Goal: Task Accomplishment & Management: Use online tool/utility

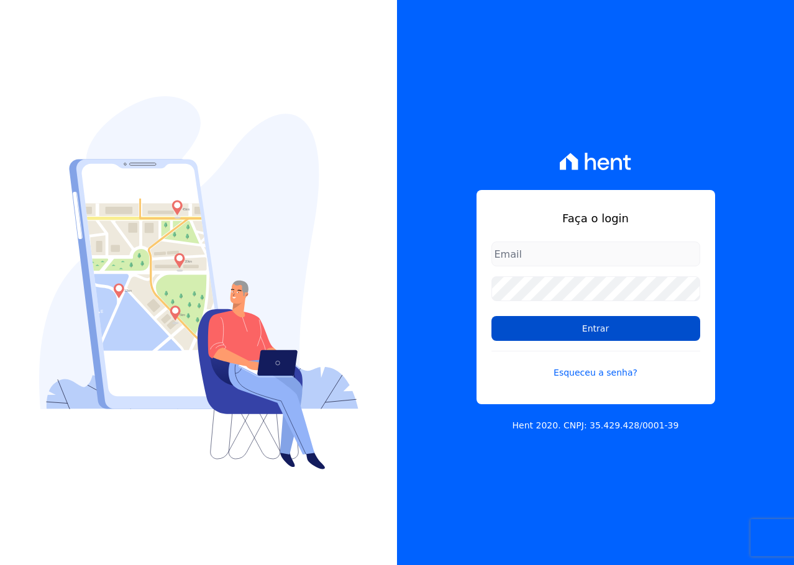
type input "[PERSON_NAME][EMAIL_ADDRESS][DOMAIN_NAME]"
click at [578, 332] on input "Entrar" at bounding box center [595, 328] width 209 height 25
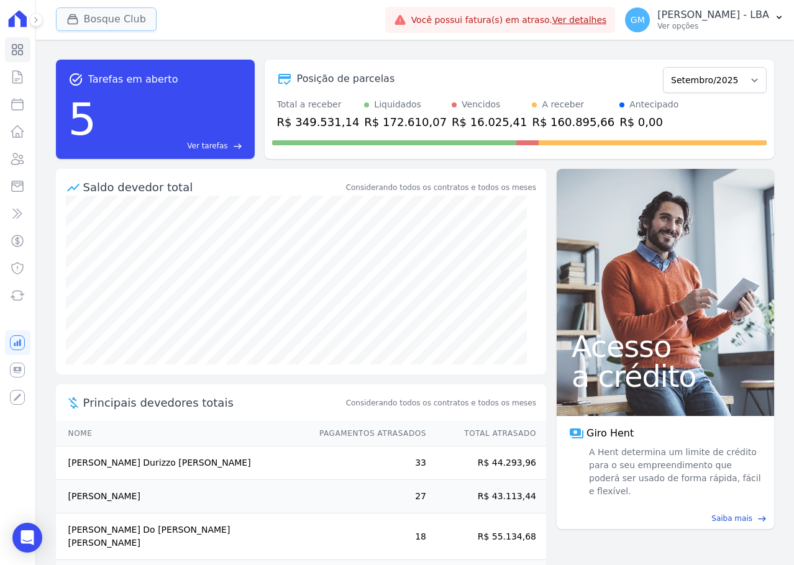
click at [90, 19] on button "Bosque Club" at bounding box center [106, 19] width 101 height 24
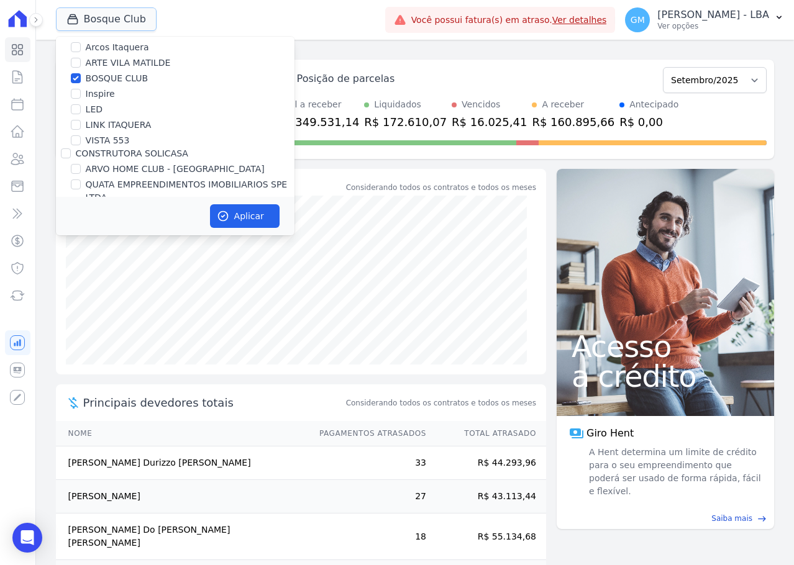
scroll to position [152, 0]
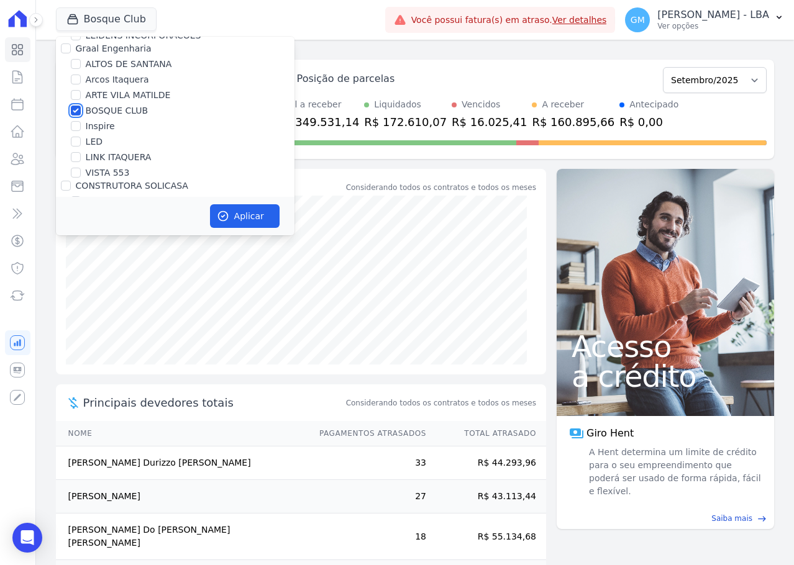
click at [78, 112] on input "BOSQUE CLUB" at bounding box center [76, 111] width 10 height 10
checkbox input "false"
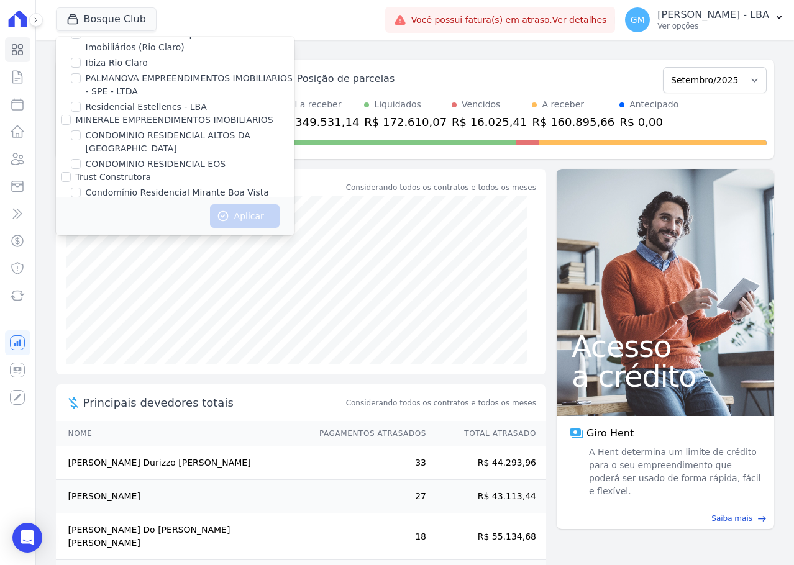
scroll to position [1163, 0]
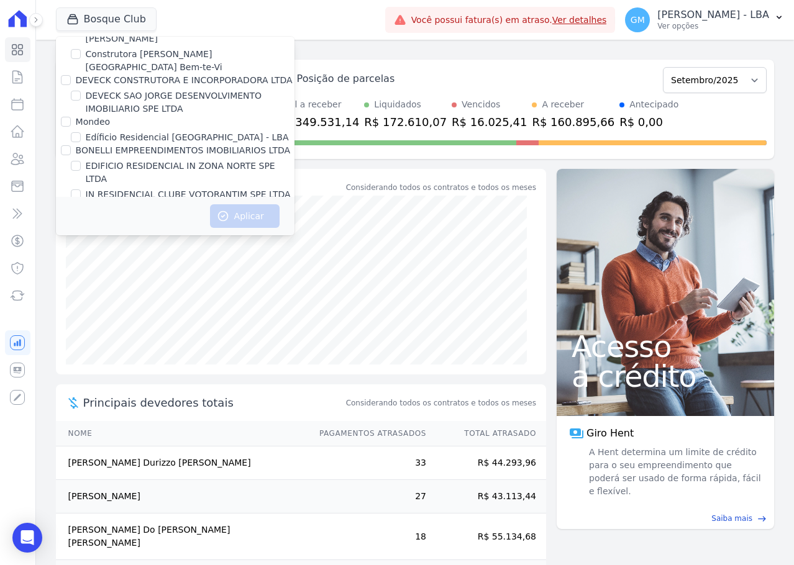
click at [66, 202] on input "Genesis Empreendimentos" at bounding box center [66, 207] width 10 height 10
checkbox input "true"
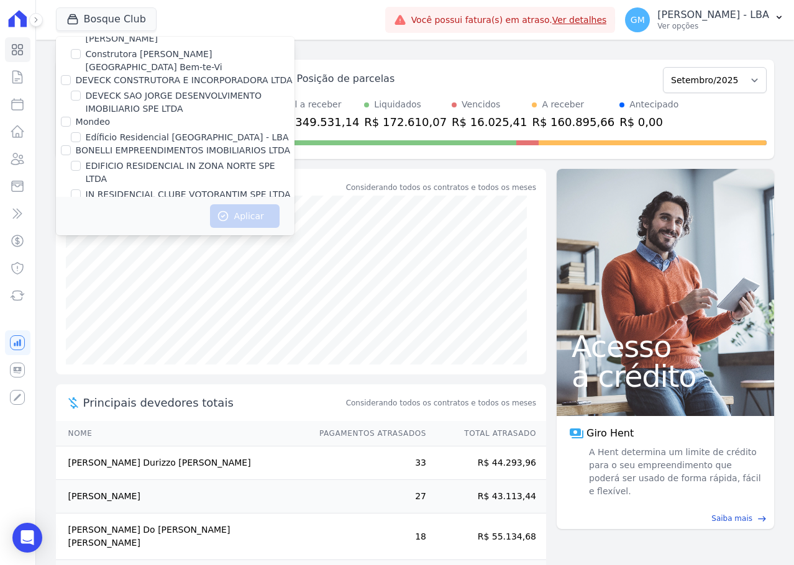
checkbox input "true"
click at [260, 218] on button "Aplicar" at bounding box center [245, 216] width 70 height 24
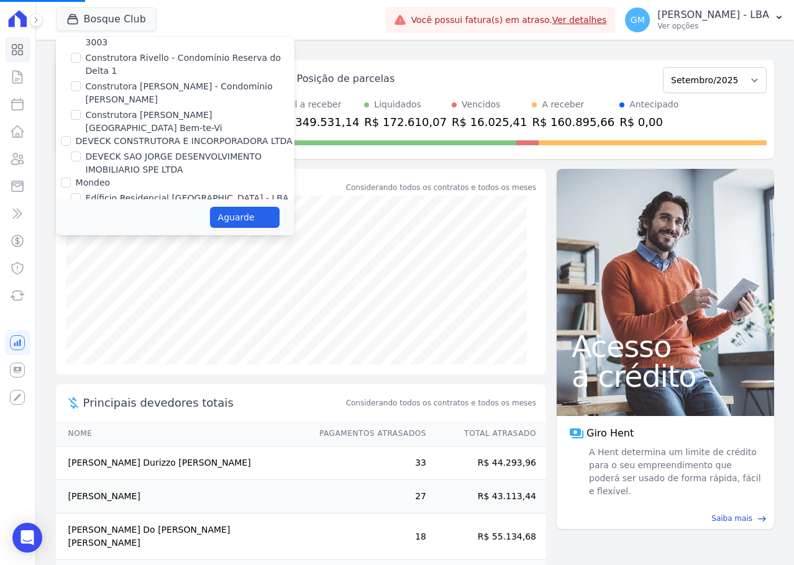
scroll to position [1101, 0]
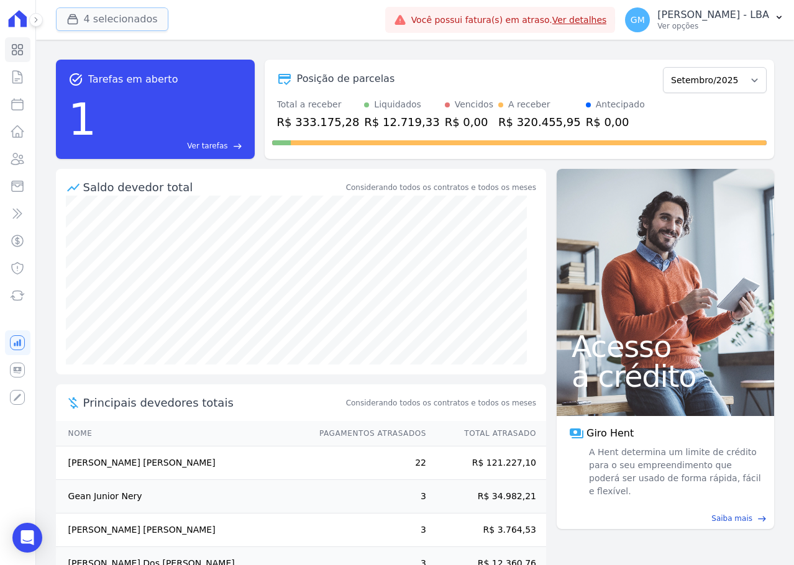
click at [135, 24] on button "4 selecionados" at bounding box center [112, 19] width 112 height 24
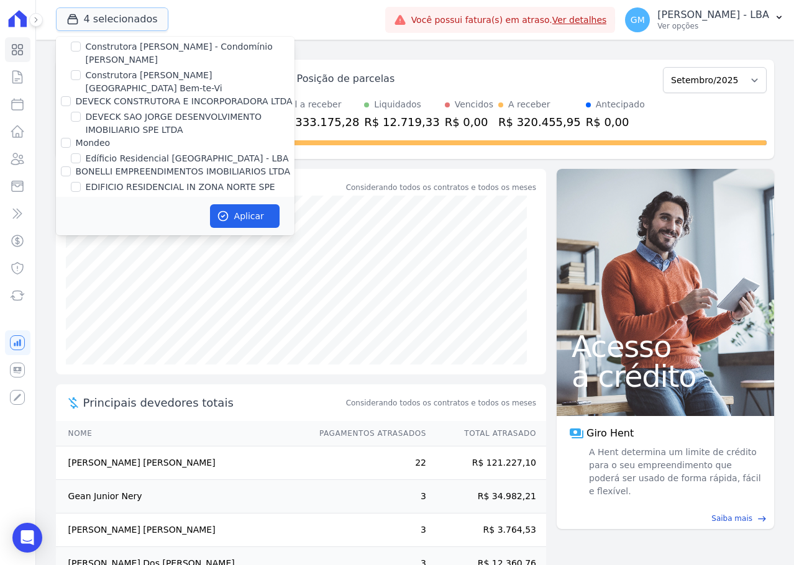
scroll to position [1180, 0]
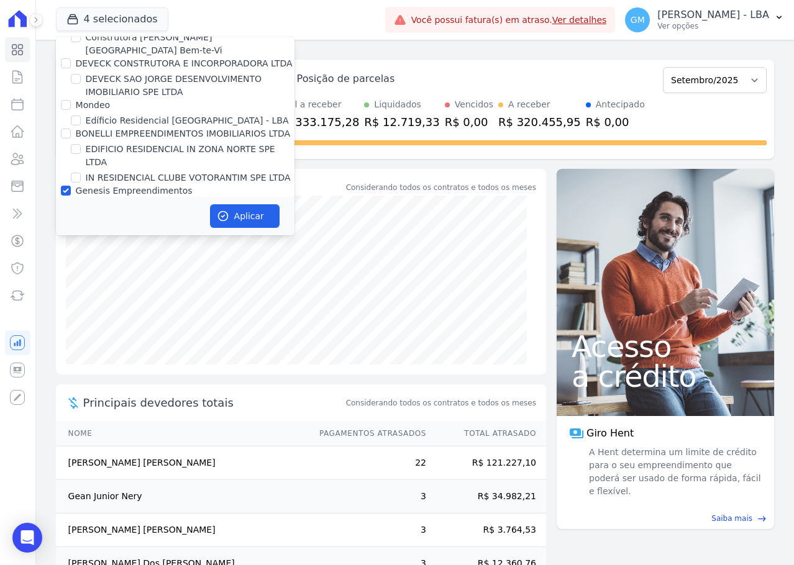
click at [94, 216] on label "FLOW" at bounding box center [98, 222] width 25 height 13
click at [81, 217] on input "FLOW" at bounding box center [76, 222] width 10 height 10
checkbox input "false"
click at [96, 231] on label "HILDEGARDO DE NORONHA" at bounding box center [122, 237] width 72 height 13
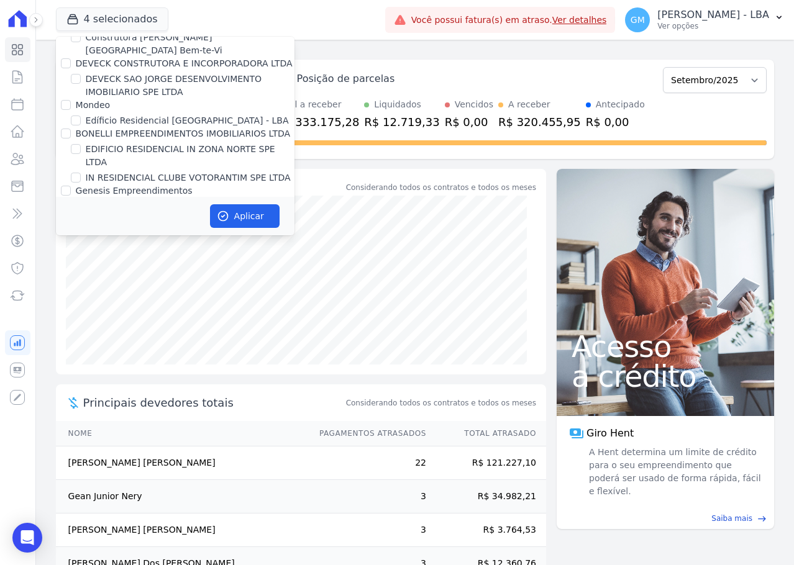
click at [81, 232] on input "HILDEGARDO DE NORONHA" at bounding box center [76, 237] width 10 height 10
checkbox input "false"
click at [103, 247] on label "SOLAR BELLAVISTA" at bounding box center [127, 253] width 83 height 13
click at [81, 248] on input "SOLAR BELLAVISTA" at bounding box center [76, 253] width 10 height 10
checkbox input "false"
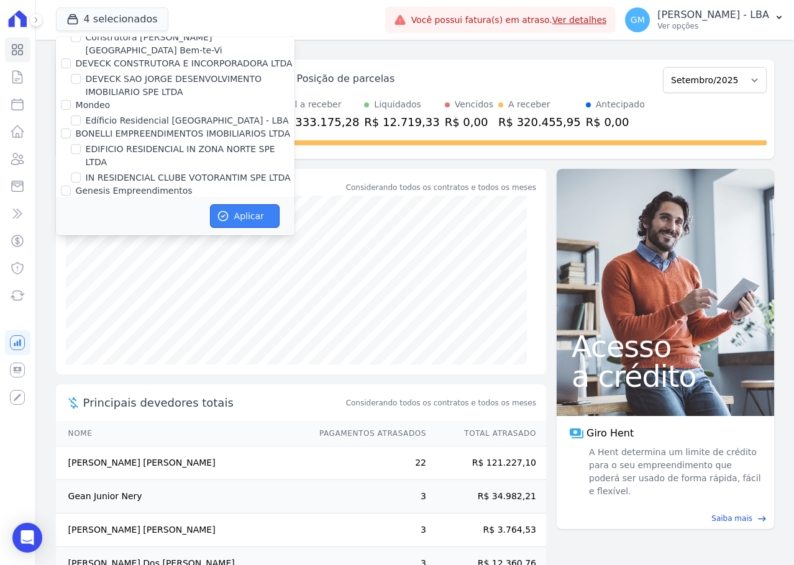
click at [236, 217] on button "Aplicar" at bounding box center [245, 216] width 70 height 24
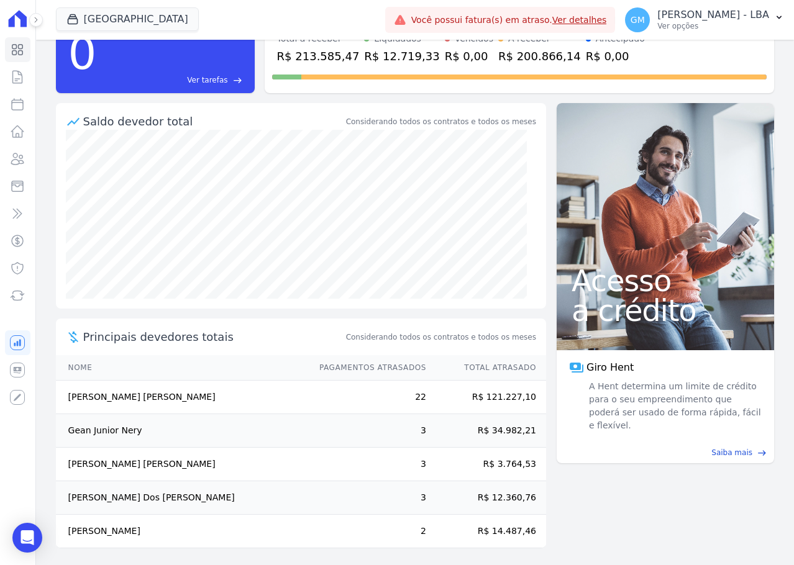
scroll to position [69, 0]
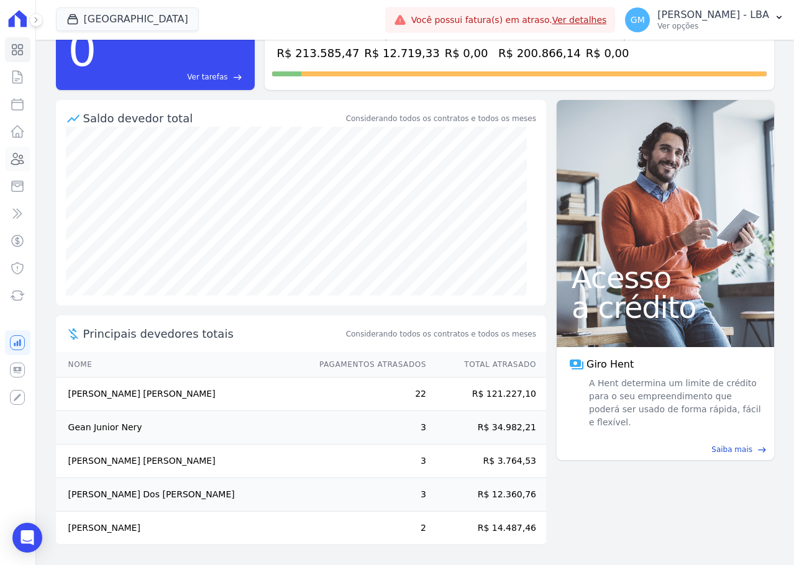
click at [23, 155] on icon at bounding box center [17, 159] width 15 height 15
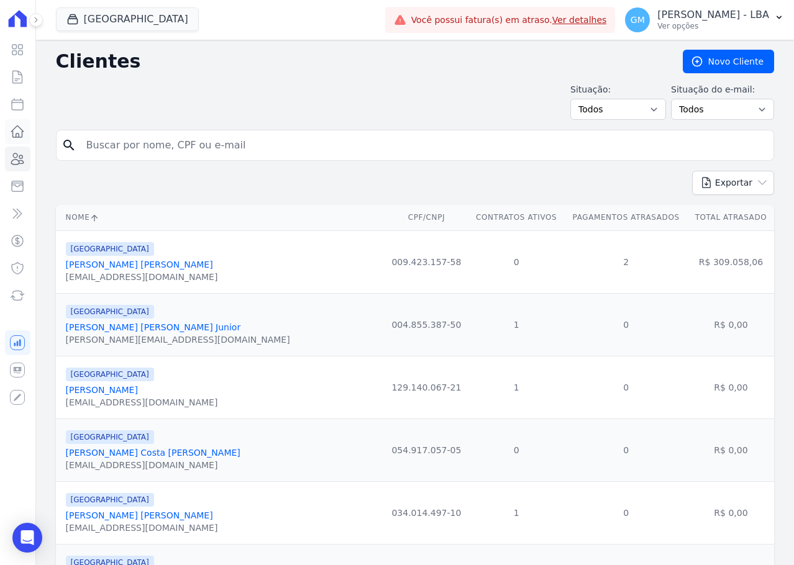
click at [21, 129] on icon at bounding box center [18, 131] width 12 height 11
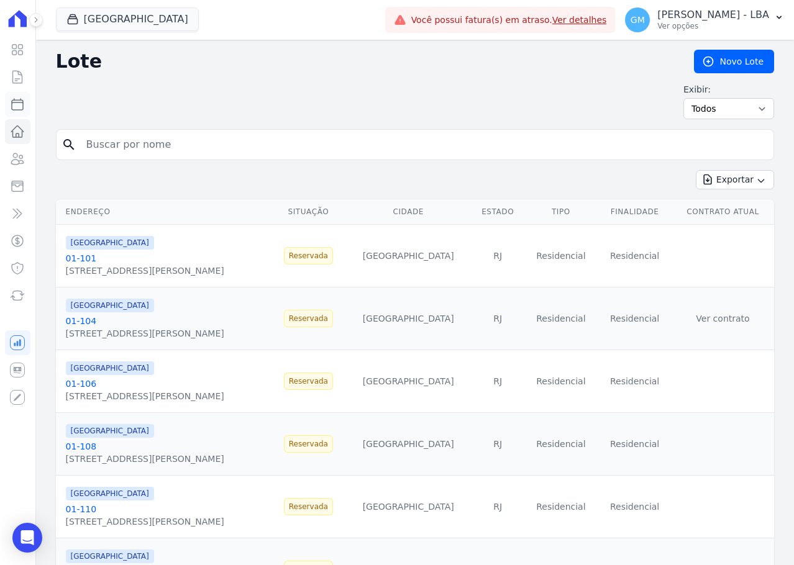
click at [26, 115] on link "Parcelas" at bounding box center [17, 104] width 25 height 25
select select
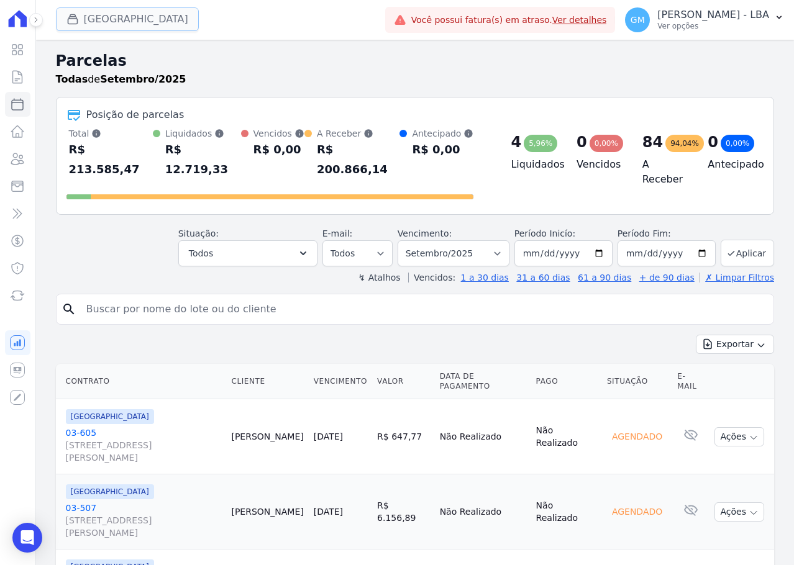
click at [92, 25] on button "Estação Nogueira" at bounding box center [127, 19] width 143 height 24
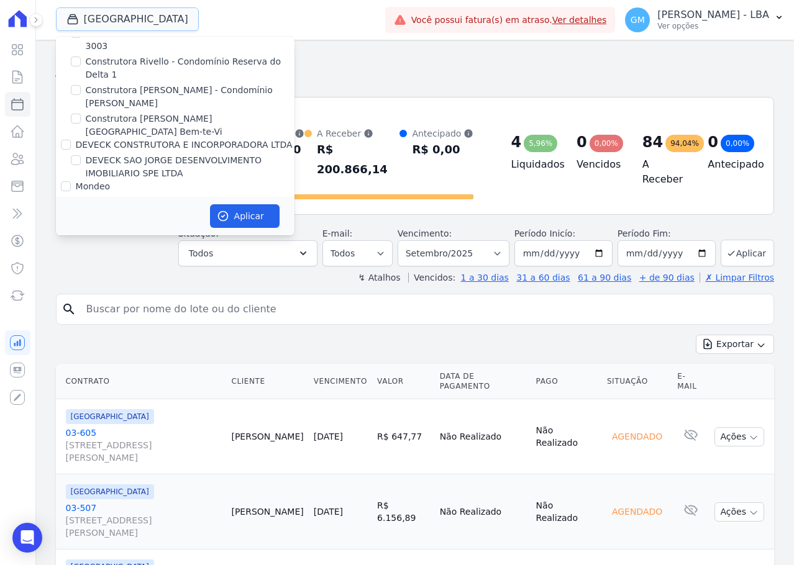
scroll to position [1180, 0]
